Goal: Communication & Community: Answer question/provide support

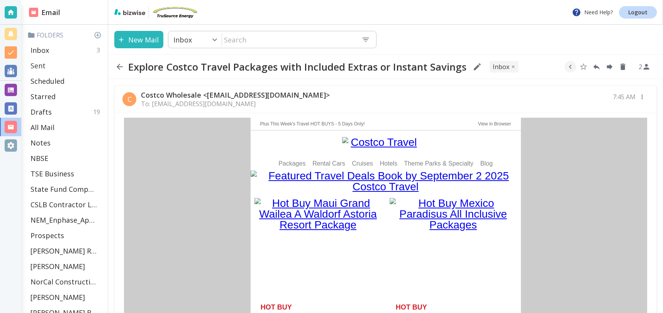
scroll to position [367, 0]
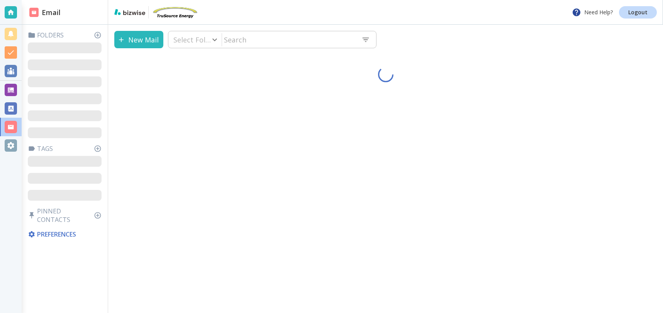
type input "0"
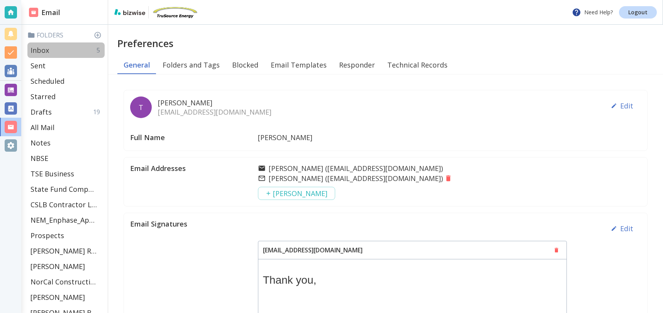
click at [55, 49] on div "Inbox 5" at bounding box center [65, 50] width 77 height 15
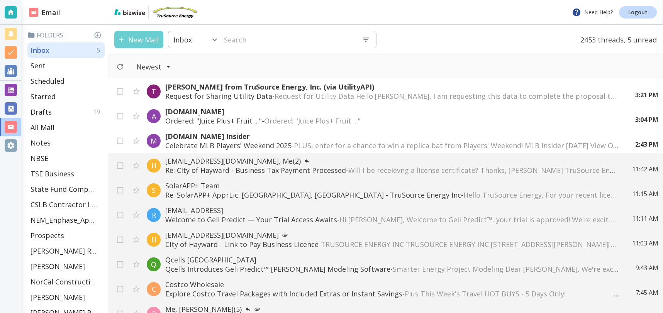
click at [148, 39] on button "New Mail" at bounding box center [138, 39] width 49 height 17
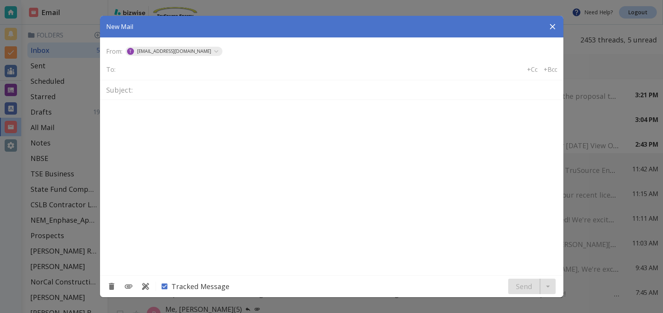
type textarea "<div class="bizwise_content"></div><div class="gmail_signature"><br>--<br><p>Th…"
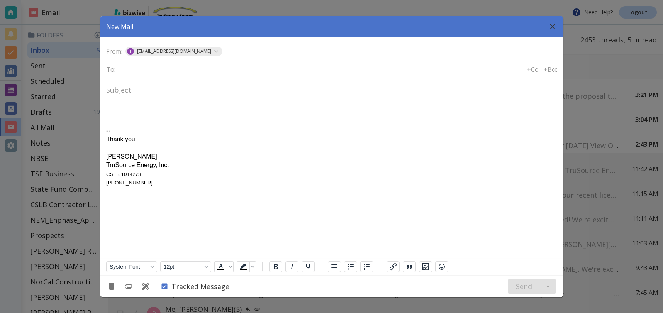
click at [554, 27] on icon "button" at bounding box center [552, 26] width 5 height 5
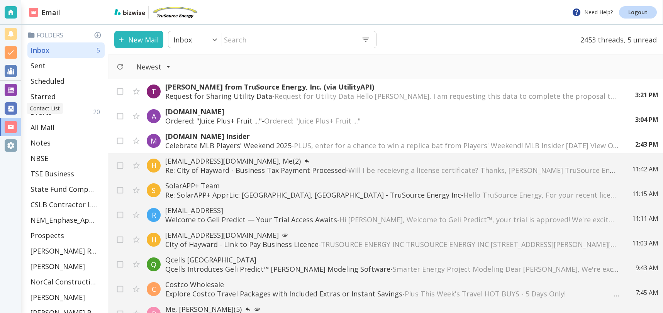
click at [10, 110] on div at bounding box center [11, 108] width 12 height 12
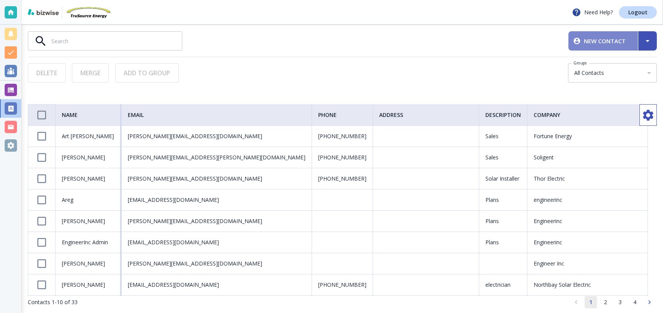
click at [605, 40] on span "New Contact" at bounding box center [603, 41] width 57 height 8
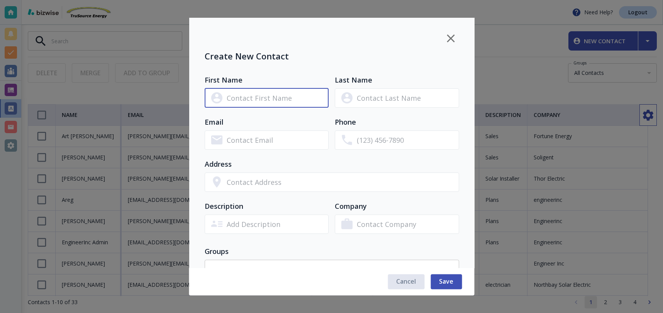
click at [310, 101] on input "text" at bounding box center [277, 98] width 102 height 14
type input "b"
type input "Bob"
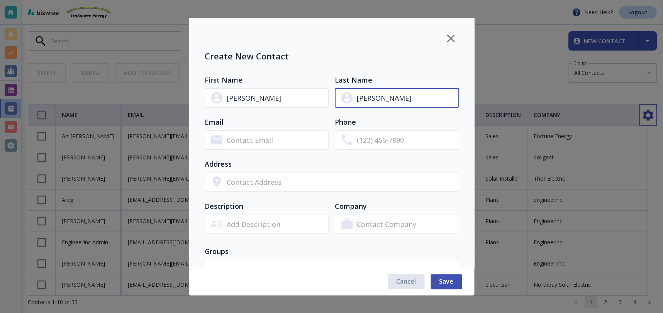
type input "Schwarz"
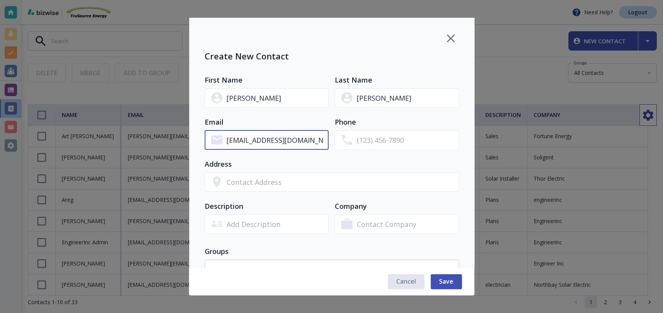
type input "bschwarz387@gmail.com"
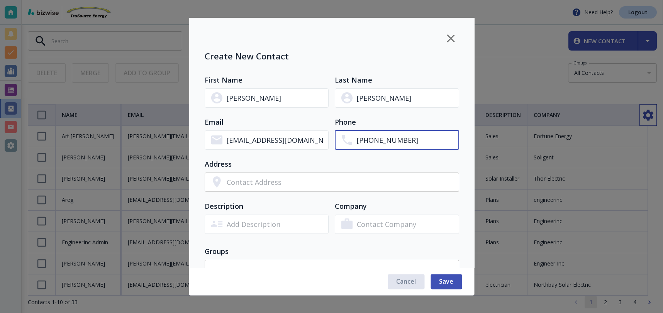
type input "(925) 746-7214"
click at [332, 179] on input "text" at bounding box center [342, 182] width 233 height 14
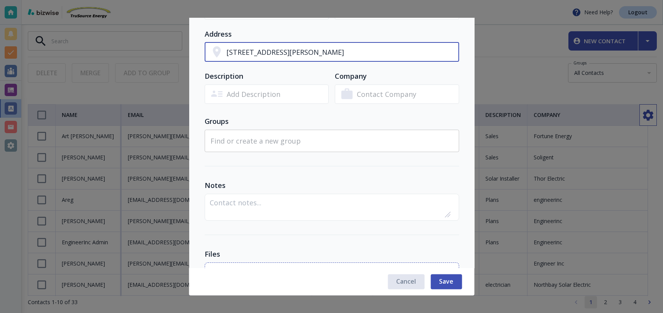
scroll to position [208, 0]
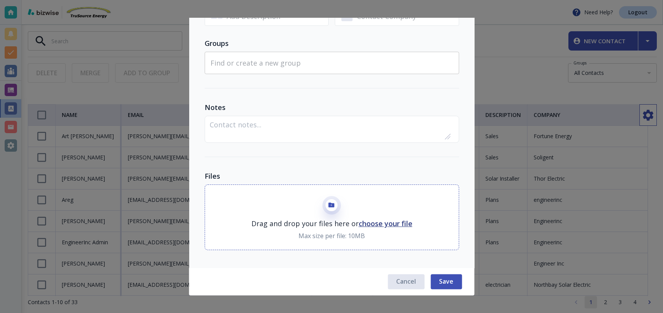
type input "9 Tracy Ct Alamo Ca"
click at [230, 123] on textarea at bounding box center [332, 128] width 254 height 25
type textarea "ref by Terry Moore - PV/ESS"
click at [444, 281] on span "Save" at bounding box center [446, 282] width 14 height 9
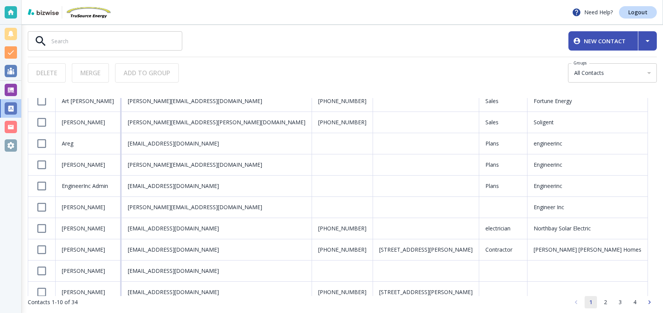
scroll to position [47, 0]
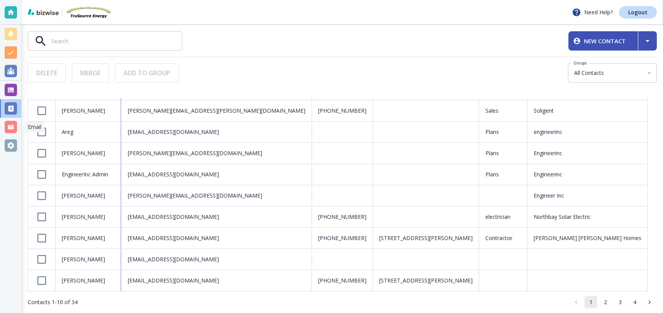
click at [9, 128] on div at bounding box center [11, 127] width 12 height 12
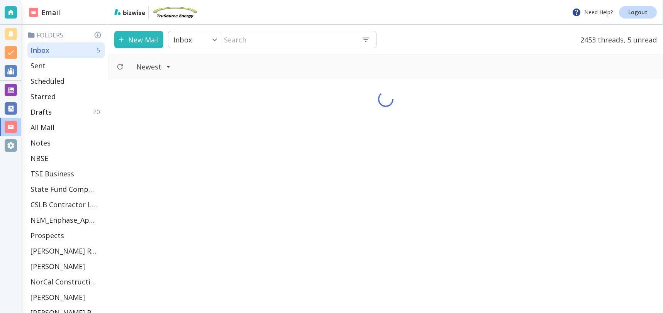
click at [139, 37] on button "New Mail" at bounding box center [138, 39] width 49 height 17
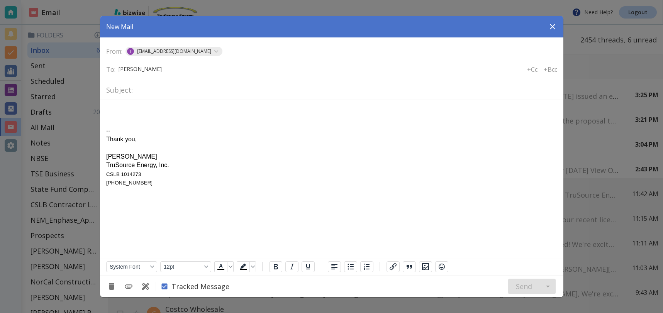
type input "Bob Schwarz"
click at [167, 68] on icon at bounding box center [170, 69] width 6 height 6
click at [163, 70] on input "text" at bounding box center [150, 69] width 62 height 11
type input "bschwarz"
click at [152, 91] on input "text" at bounding box center [347, 90] width 422 height 14
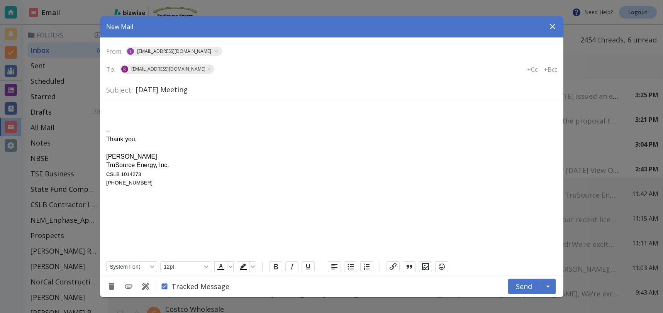
type input "Today's Meeting"
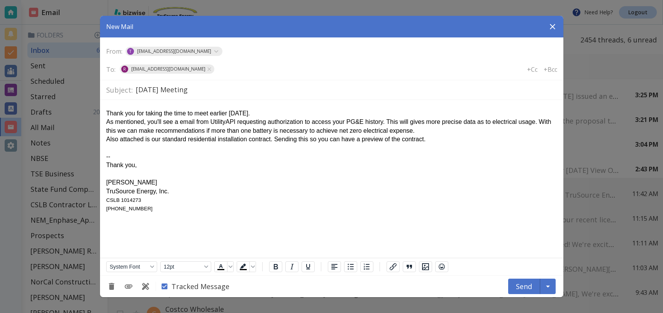
drag, startPoint x: 123, startPoint y: 141, endPoint x: 255, endPoint y: 192, distance: 141.4
click at [123, 141] on div "Also attached is our standard residential installation contract. Sending this s…" at bounding box center [331, 139] width 451 height 9
drag, startPoint x: 262, startPoint y: 140, endPoint x: 418, endPoint y: 151, distance: 156.5
click at [418, 151] on body "Thank you for taking the time to meet earlier today. As mentioned, you'll see a…" at bounding box center [331, 159] width 451 height 107
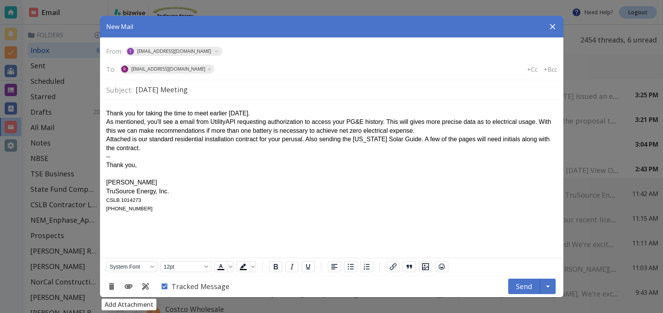
click at [128, 284] on icon "Add Attachment" at bounding box center [128, 286] width 9 height 9
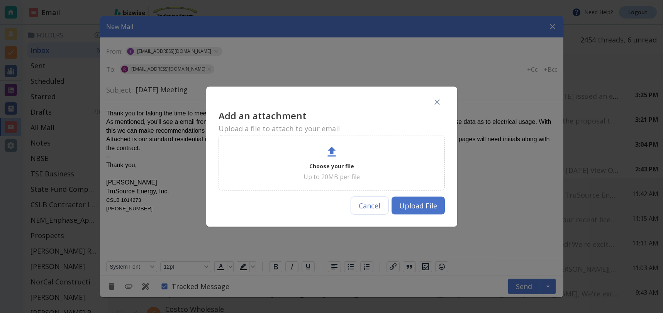
click at [325, 163] on p "Choose your file" at bounding box center [332, 166] width 45 height 9
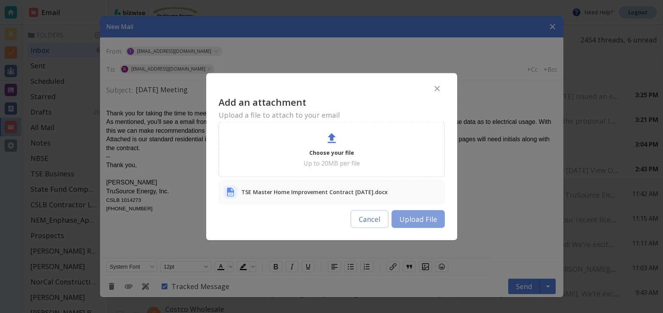
drag, startPoint x: 428, startPoint y: 219, endPoint x: 323, endPoint y: 118, distance: 145.7
click at [428, 219] on button "Upload File" at bounding box center [418, 219] width 53 height 18
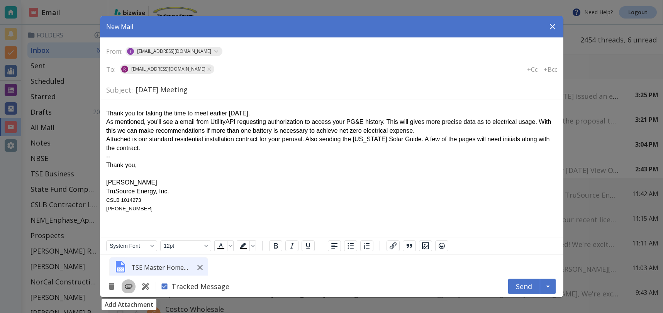
click at [128, 287] on icon "Add Attachment" at bounding box center [129, 287] width 8 height 4
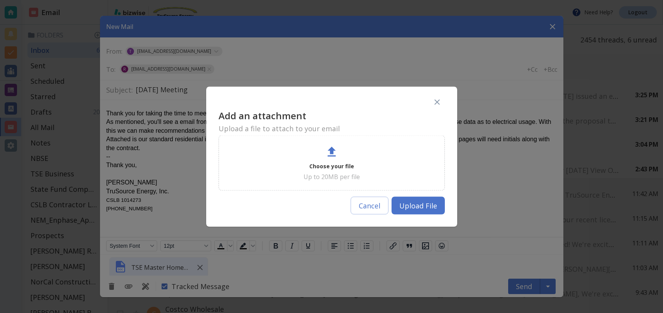
click at [328, 158] on icon at bounding box center [332, 152] width 14 height 14
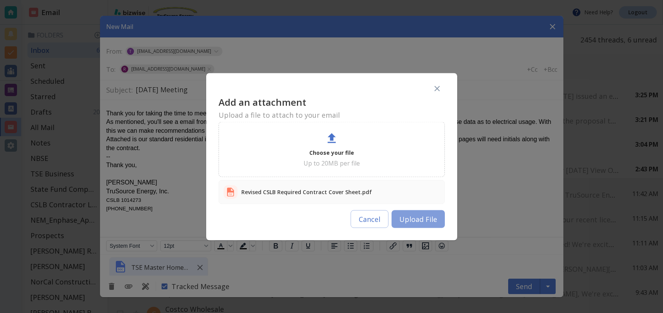
click at [427, 221] on button "Upload File" at bounding box center [418, 219] width 53 height 18
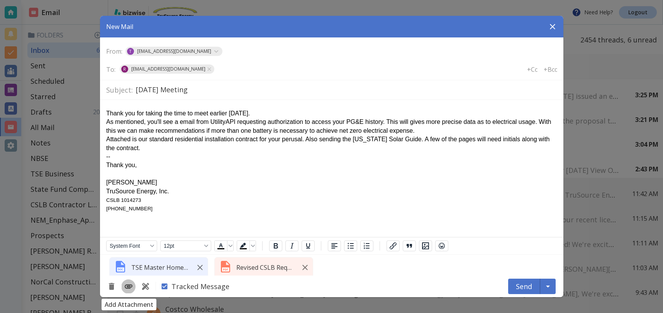
click at [131, 284] on icon "Add Attachment" at bounding box center [128, 286] width 9 height 9
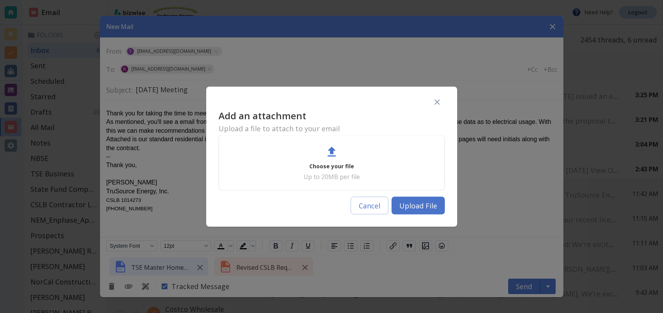
click at [328, 152] on icon at bounding box center [332, 152] width 14 height 14
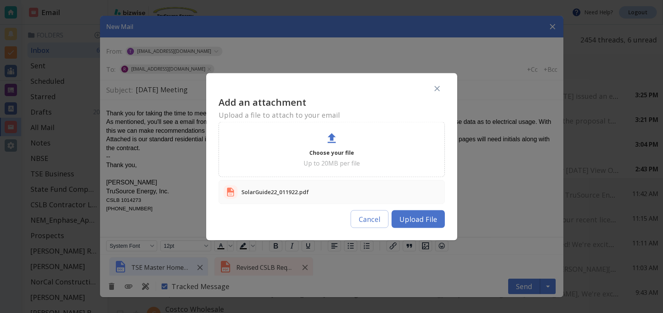
click at [422, 219] on button "Upload File" at bounding box center [418, 219] width 53 height 18
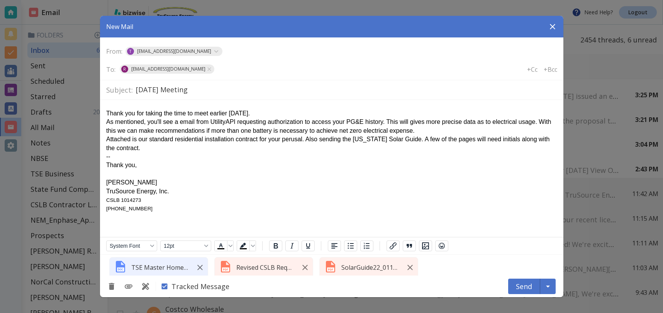
click at [283, 263] on div "Revised CSLB Required Contract Cover Sheet.pdf" at bounding box center [263, 267] width 99 height 21
click at [430, 122] on div "As mentioned, you'll see a email from UtilityAPI requesting authorization to ac…" at bounding box center [331, 126] width 451 height 17
click at [359, 141] on div "Attached is our standard residential installation contract for your perusal. Al…" at bounding box center [331, 143] width 451 height 17
click at [502, 141] on div "Attached is our standard residential installation contract for your perusal. Al…" at bounding box center [331, 143] width 451 height 17
click at [219, 149] on div "Attached is our standard residential installation contract for your perusal. Al…" at bounding box center [331, 143] width 451 height 17
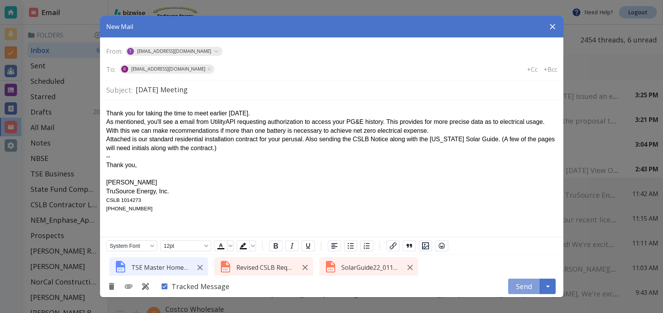
click at [523, 285] on button "Send" at bounding box center [525, 286] width 32 height 15
